Goal: Task Accomplishment & Management: Manage account settings

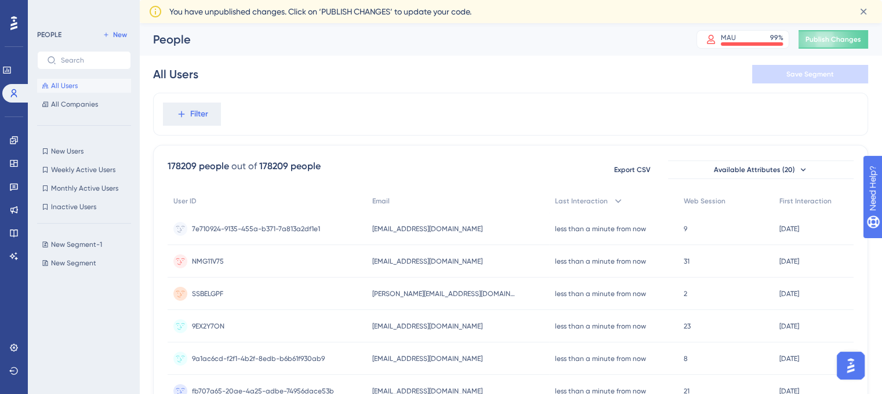
click at [854, 368] on img "Open AI Assistant Launcher" at bounding box center [850, 365] width 21 height 21
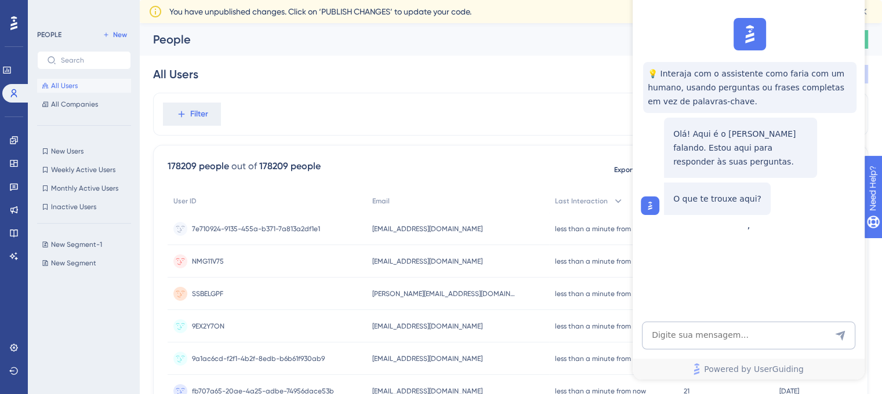
click at [736, 32] on div at bounding box center [750, 34] width 32 height 32
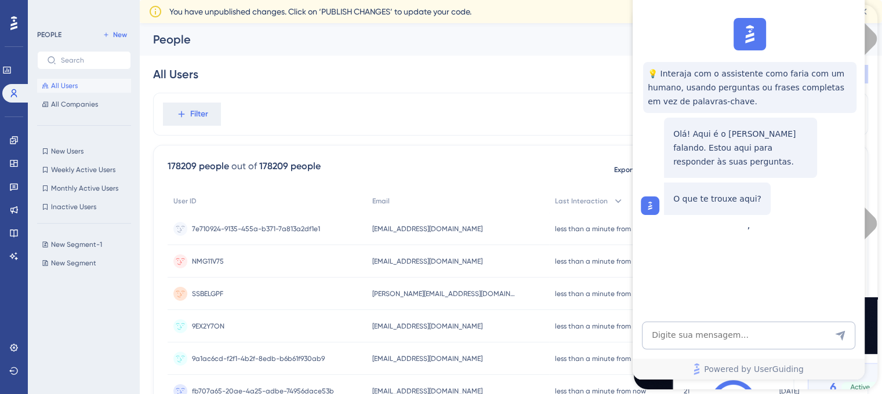
click at [863, 17] on div "💡 Interaja com o assistente como faria com um humano, usando perguntas ou frase…" at bounding box center [748, 116] width 232 height 206
click at [615, 56] on div "All Users Save Segment" at bounding box center [510, 74] width 715 height 37
click at [610, 40] on div "People" at bounding box center [410, 39] width 514 height 16
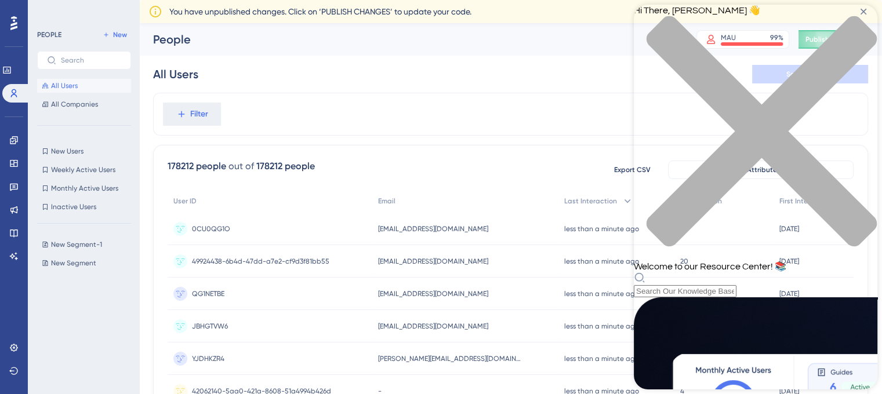
scroll to position [444, 0]
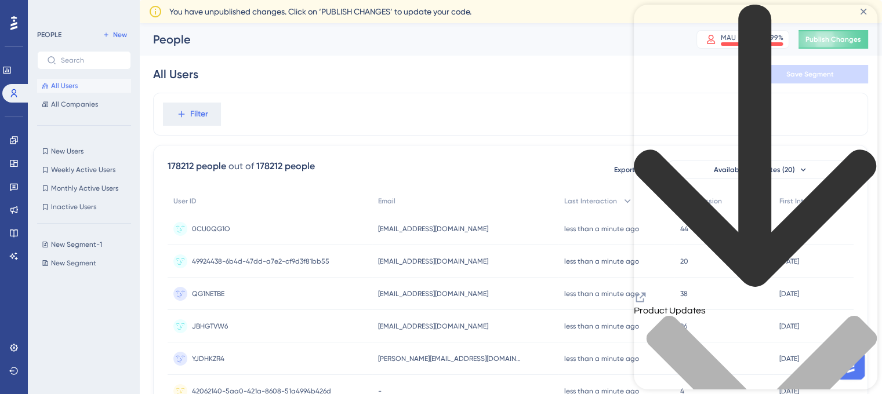
scroll to position [100, 0]
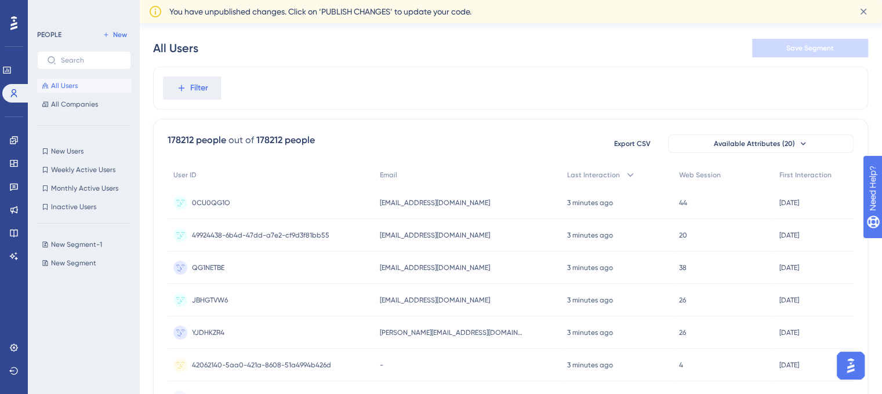
scroll to position [0, 0]
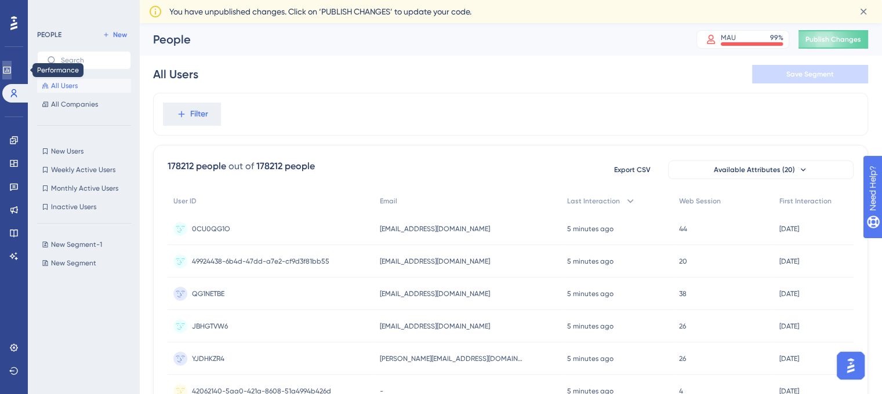
click at [12, 69] on icon at bounding box center [6, 70] width 9 height 9
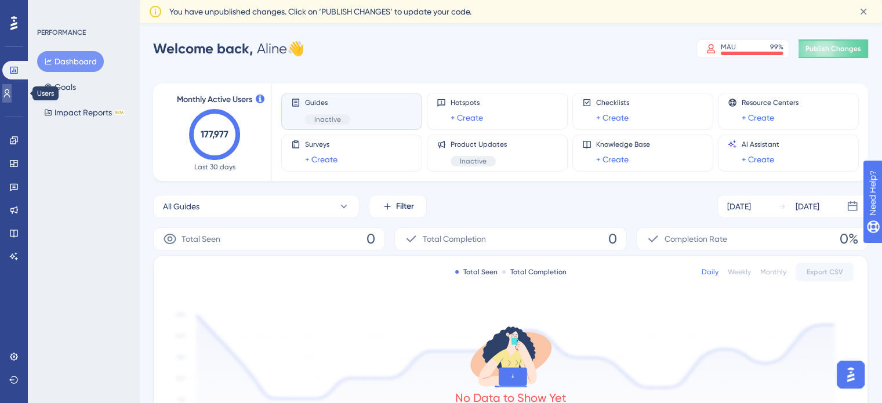
click at [12, 101] on link at bounding box center [6, 93] width 9 height 19
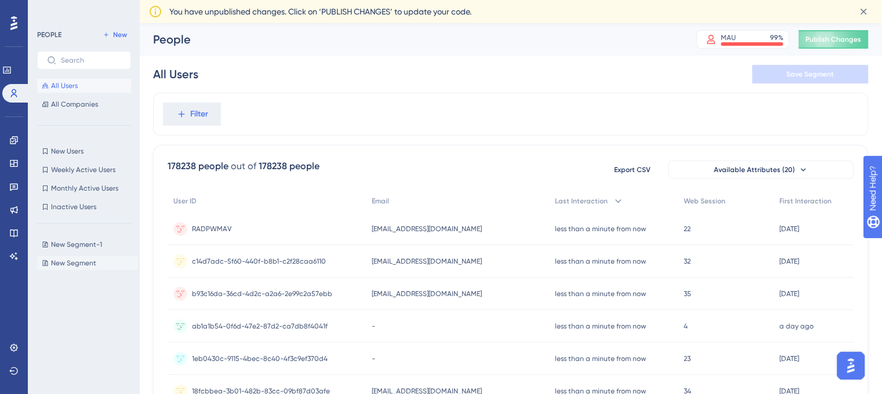
click at [84, 266] on span "New Segment" at bounding box center [73, 263] width 45 height 9
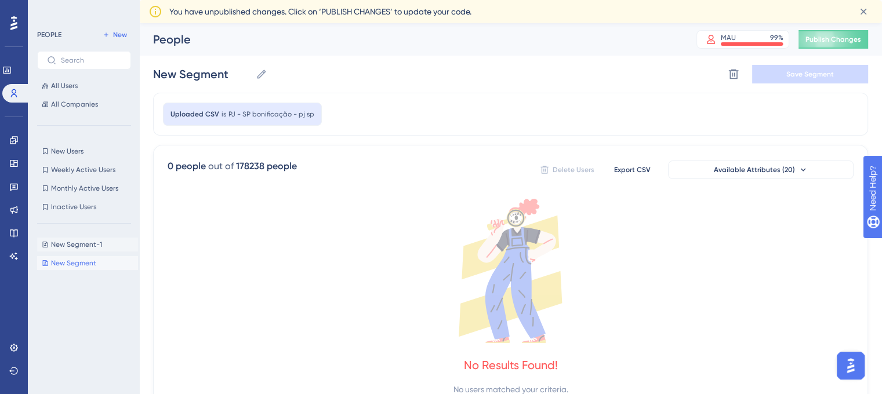
click at [111, 250] on button "New Segment-1 New Segment-1" at bounding box center [87, 245] width 101 height 14
click at [119, 30] on button "New" at bounding box center [115, 35] width 32 height 14
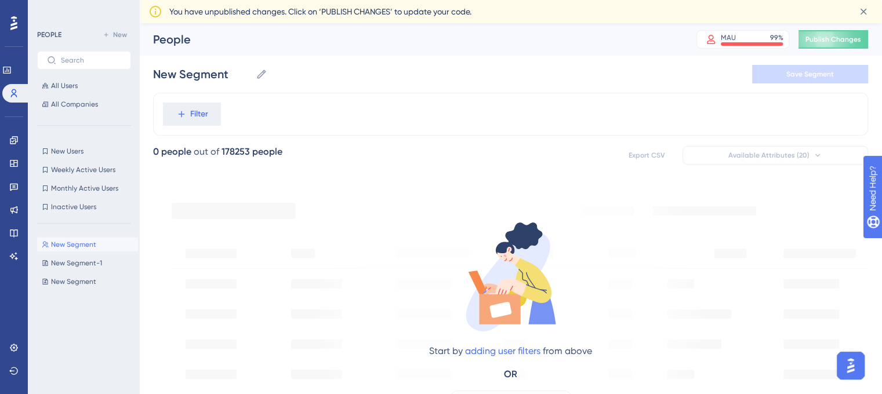
click at [824, 20] on div "You have unpublished changes. Click on ‘PUBLISH CHANGES’ to update your code." at bounding box center [510, 11] width 724 height 19
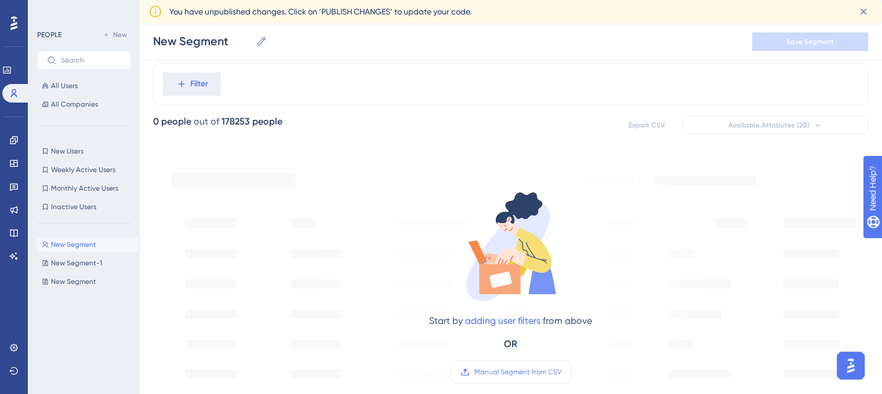
scroll to position [35, 0]
click at [88, 264] on span "New Segment-1" at bounding box center [76, 263] width 51 height 9
type input "New Segment-1"
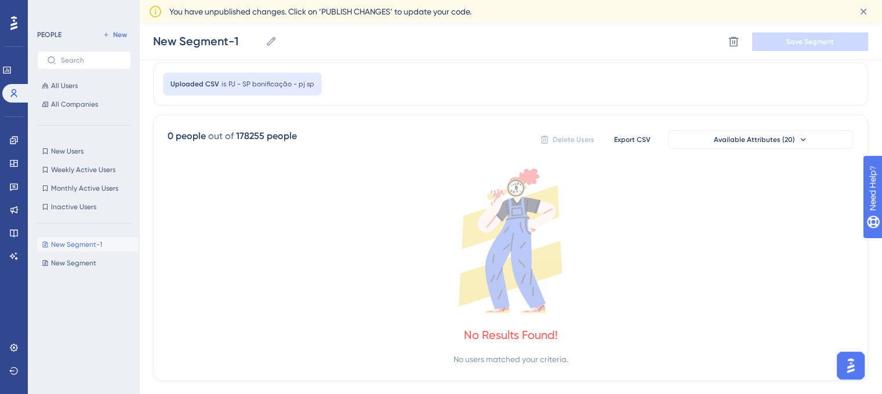
click at [464, 328] on div "No Results Found!" at bounding box center [511, 335] width 94 height 16
click at [465, 358] on div "No users matched your criteria." at bounding box center [511, 360] width 115 height 14
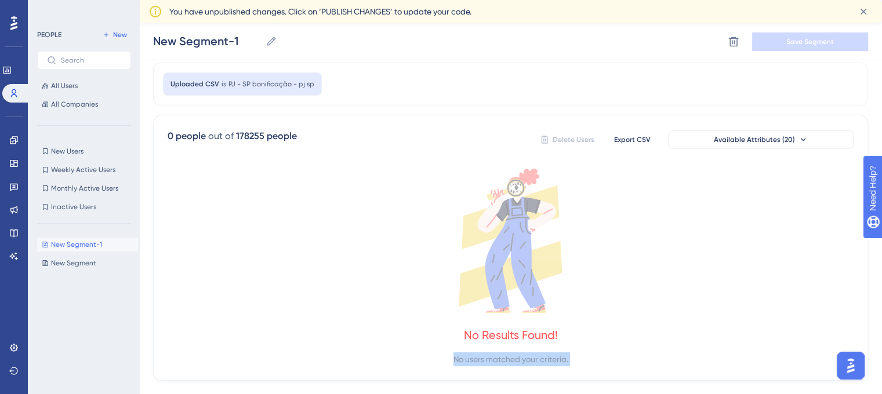
click at [465, 358] on div "No users matched your criteria." at bounding box center [511, 360] width 115 height 14
click at [258, 273] on icon at bounding box center [511, 241] width 686 height 144
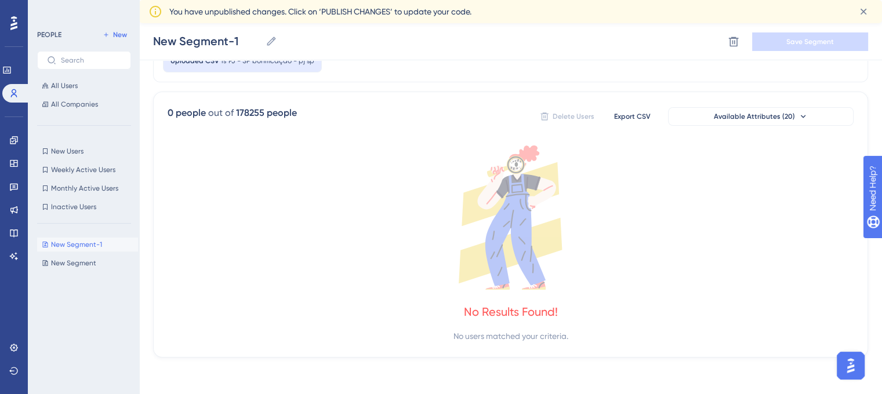
scroll to position [0, 0]
